Goal: Find contact information: Find contact information

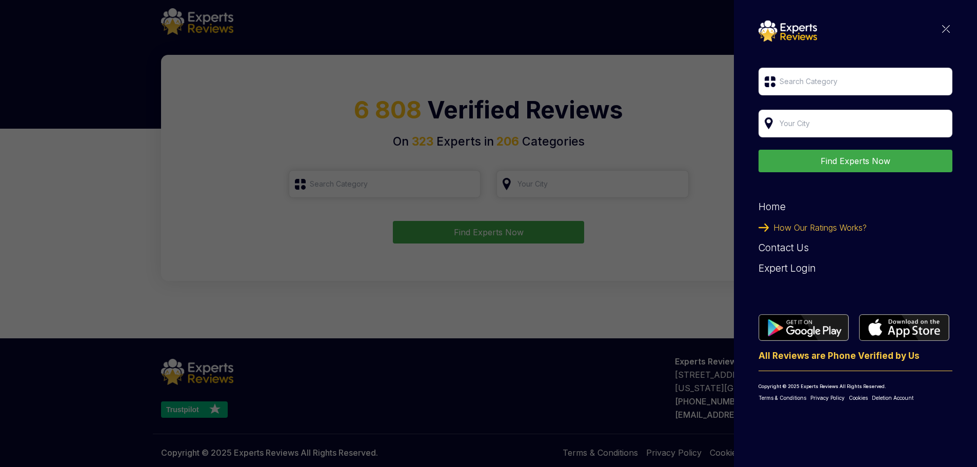
click at [612, 80] on div "Find Experts Now Home How Our Ratings Works? Contact Us Expert Login All Review…" at bounding box center [488, 233] width 977 height 467
click at [948, 32] on img at bounding box center [946, 29] width 8 height 8
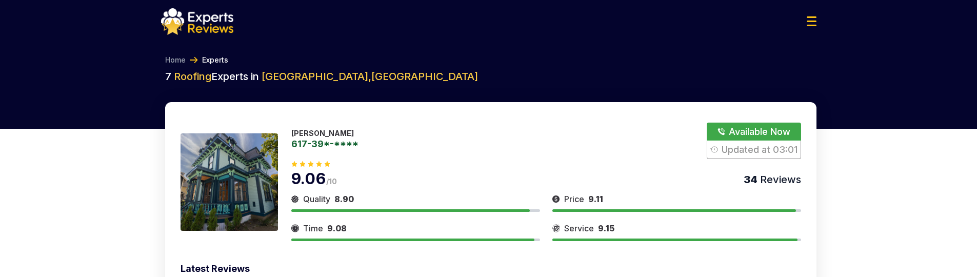
click at [730, 131] on button "Show Number" at bounding box center [754, 141] width 94 height 36
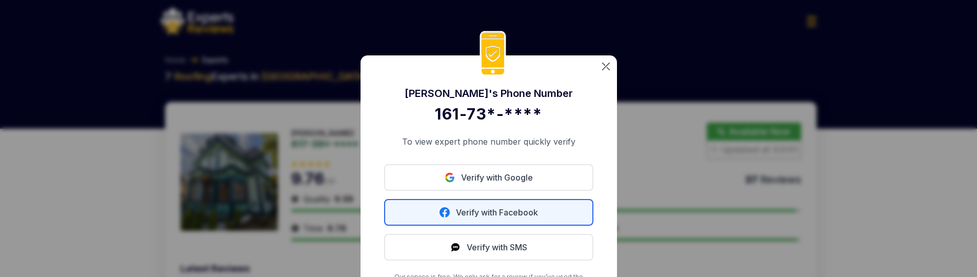
click at [501, 215] on link "Verify with Facebook" at bounding box center [488, 212] width 209 height 27
